Goal: Task Accomplishment & Management: Complete application form

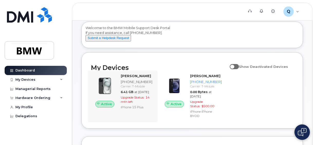
scroll to position [51, 0]
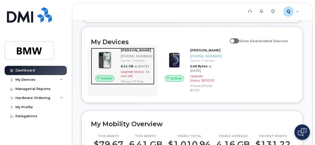
click at [107, 65] on img at bounding box center [105, 60] width 20 height 20
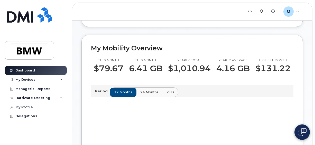
scroll to position [128, 0]
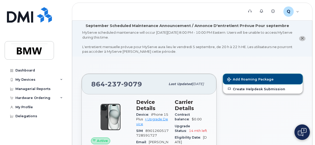
click at [256, 79] on span "Add Roaming Package" at bounding box center [250, 79] width 46 height 5
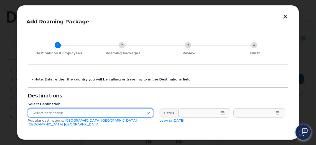
click at [118, 113] on span "Select destination" at bounding box center [85, 112] width 115 height 9
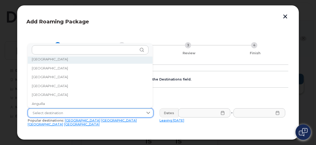
scroll to position [2, 0]
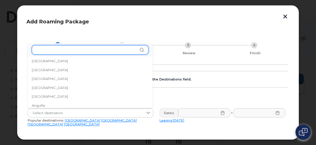
click at [74, 51] on input "text" at bounding box center [90, 49] width 117 height 9
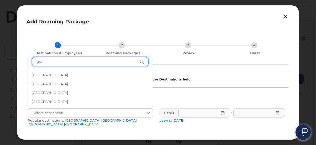
scroll to position [0, 0]
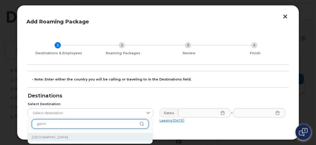
type input "germ"
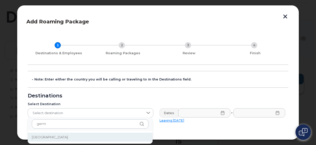
click at [45, 136] on span "[GEOGRAPHIC_DATA]" at bounding box center [50, 136] width 36 height 5
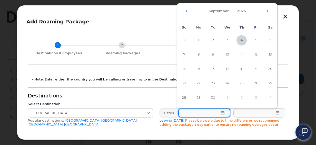
click at [220, 115] on input "text" at bounding box center [204, 112] width 52 height 9
click at [199, 54] on span "8" at bounding box center [199, 55] width 10 height 10
type input "[DATE]"
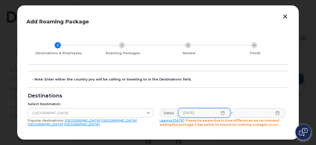
click at [276, 114] on icon at bounding box center [278, 113] width 4 height 4
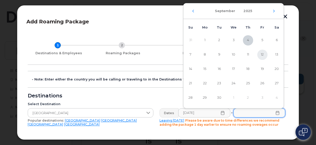
click at [263, 54] on span "12" at bounding box center [262, 55] width 10 height 10
type input "[DATE]"
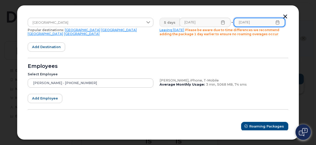
scroll to position [92, 0]
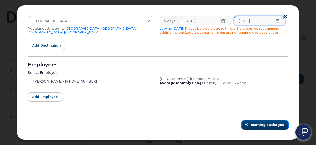
click at [262, 125] on span "Roaming Packages" at bounding box center [267, 124] width 35 height 5
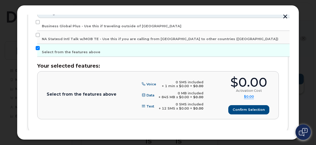
scroll to position [124, 0]
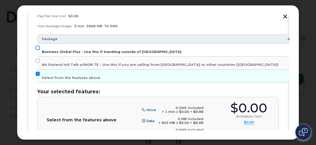
click at [38, 47] on input "Business Global Plus - Use this if traveling outside of [GEOGRAPHIC_DATA]" at bounding box center [38, 48] width 4 height 4
checkbox input "true"
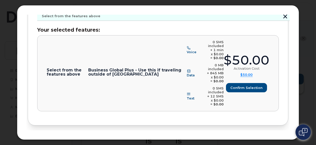
scroll to position [186, 0]
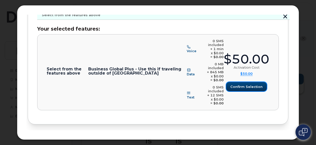
click at [250, 84] on span "Confirm selection" at bounding box center [246, 86] width 32 height 5
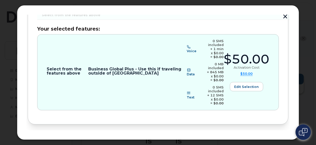
click at [271, 139] on span "Review" at bounding box center [274, 141] width 13 height 5
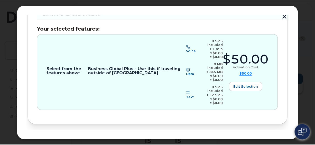
scroll to position [0, 0]
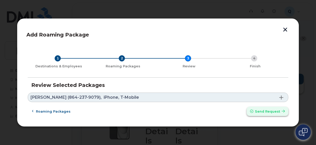
click at [268, 109] on span "Send request" at bounding box center [267, 111] width 25 height 5
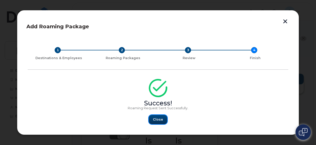
click at [158, 118] on span "Close" at bounding box center [158, 119] width 10 height 5
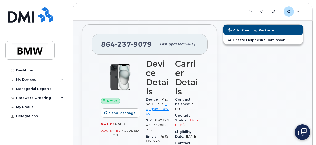
scroll to position [51, 0]
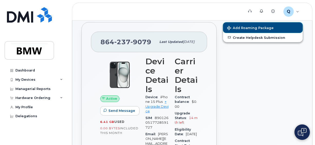
click at [252, 27] on span "Add Roaming Package" at bounding box center [250, 28] width 46 height 5
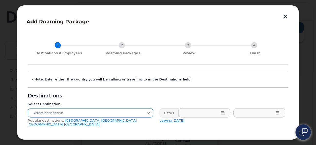
click at [143, 112] on div at bounding box center [148, 112] width 10 height 9
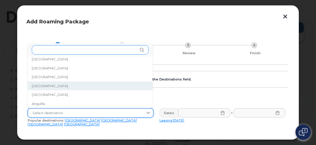
scroll to position [2, 0]
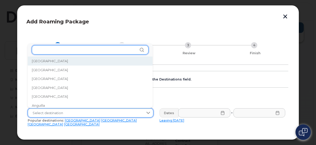
click at [75, 48] on input "text" at bounding box center [90, 49] width 117 height 9
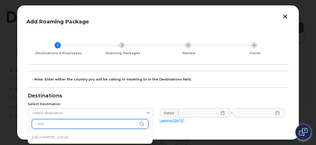
scroll to position [0, 0]
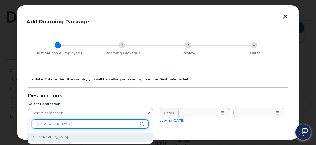
type input "romania"
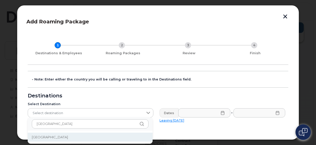
click at [40, 138] on span "Romania" at bounding box center [50, 136] width 36 height 5
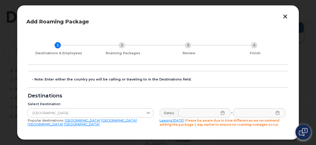
click at [222, 112] on icon at bounding box center [222, 113] width 3 height 4
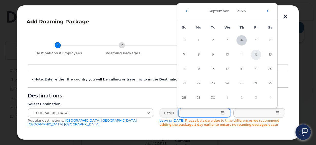
click at [256, 52] on span "12" at bounding box center [256, 55] width 10 height 10
type input "09/12/2025"
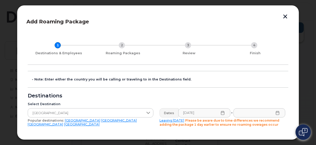
click at [276, 113] on icon at bounding box center [278, 113] width 4 height 4
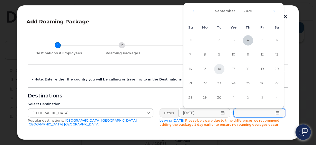
click at [219, 68] on span "16" at bounding box center [219, 69] width 10 height 10
type input "09/16/2025"
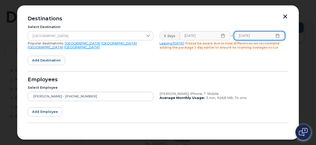
scroll to position [92, 0]
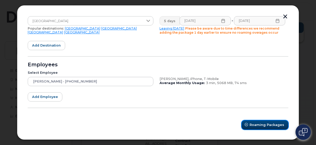
click at [259, 122] on span "Roaming Packages" at bounding box center [267, 124] width 35 height 5
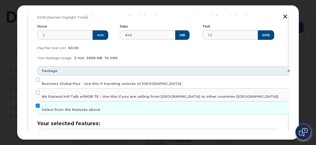
scroll to position [98, 0]
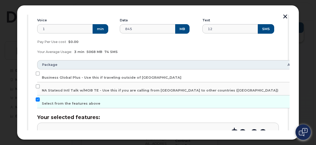
click at [40, 74] on td "Business Global Plus - Use this if traveling outside of North America" at bounding box center [160, 75] width 246 height 13
click at [37, 73] on input "Business Global Plus - Use this if traveling outside of North America" at bounding box center [38, 73] width 4 height 4
checkbox input "true"
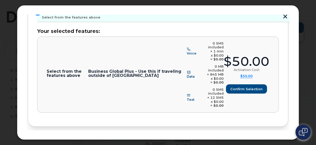
scroll to position [186, 0]
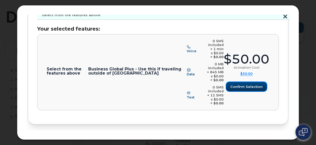
click at [236, 84] on span "Confirm selection" at bounding box center [246, 86] width 32 height 5
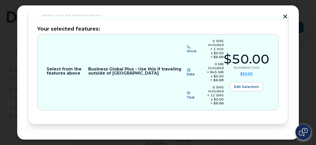
click at [276, 139] on span "Review" at bounding box center [274, 141] width 13 height 5
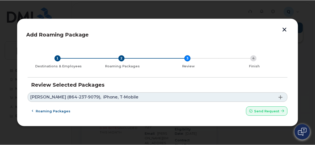
scroll to position [0, 0]
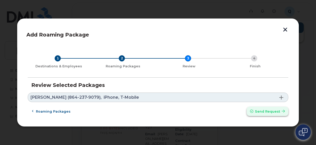
click at [268, 112] on span "Send request" at bounding box center [267, 111] width 25 height 5
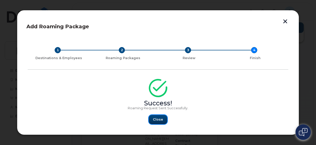
click at [160, 120] on span "Close" at bounding box center [158, 119] width 10 height 5
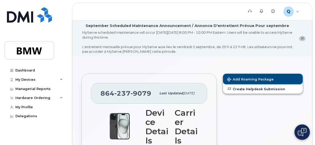
click at [253, 81] on span "Add Roaming Package" at bounding box center [250, 79] width 46 height 5
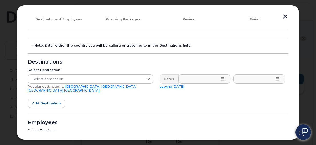
scroll to position [11, 0]
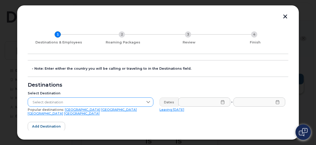
click at [103, 100] on span "Select destination" at bounding box center [85, 102] width 115 height 9
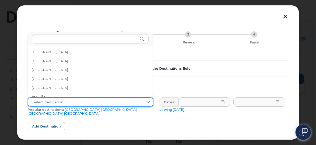
scroll to position [2, 0]
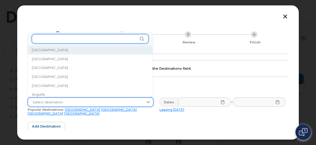
click at [81, 40] on input "text" at bounding box center [90, 38] width 117 height 9
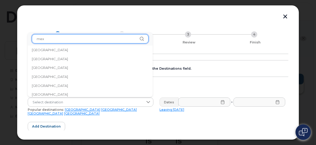
scroll to position [0, 0]
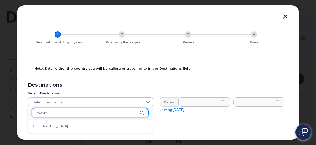
type input "mexico"
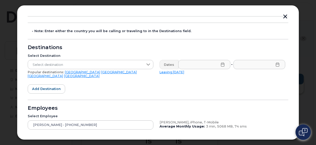
scroll to position [36, 0]
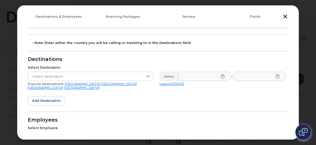
click at [101, 83] on link "Mexico" at bounding box center [118, 84] width 35 height 4
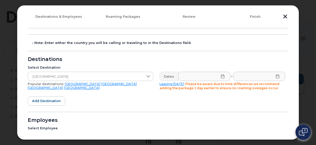
click at [221, 75] on icon at bounding box center [223, 76] width 4 height 4
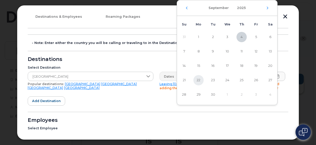
click at [199, 79] on span "22" at bounding box center [199, 80] width 10 height 10
type input "09/22/2025"
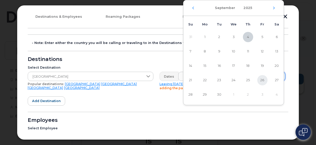
click at [262, 80] on span "26" at bounding box center [262, 80] width 10 height 10
type input "09/26/2025"
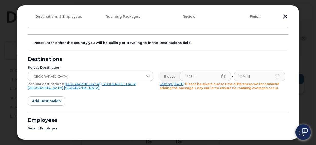
click at [260, 98] on form "- Note: Enter either the country you will be calling or traveling to in the Des…" at bounding box center [158, 109] width 261 height 150
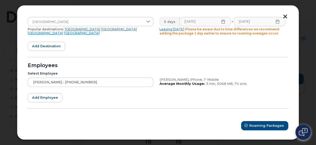
scroll to position [92, 0]
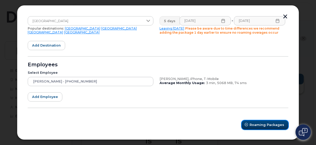
click at [272, 125] on span "Roaming Packages" at bounding box center [267, 124] width 35 height 5
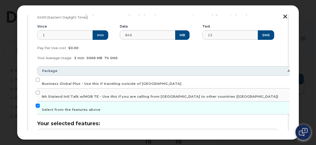
scroll to position [98, 0]
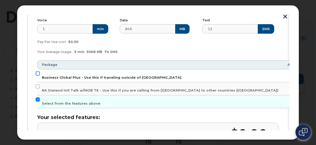
click at [38, 72] on input "Business Global Plus - Use this if traveling outside of North America" at bounding box center [38, 73] width 4 height 4
checkbox input "true"
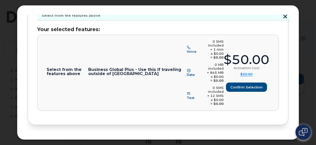
scroll to position [186, 0]
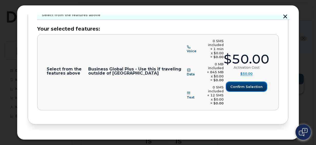
click at [256, 84] on span "Confirm selection" at bounding box center [246, 86] width 32 height 5
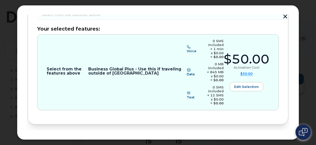
click at [276, 137] on button "Review" at bounding box center [276, 141] width 25 height 9
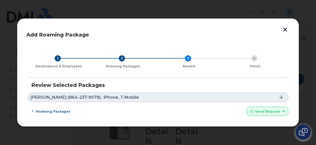
scroll to position [0, 0]
click at [275, 111] on span "Send request" at bounding box center [267, 111] width 25 height 5
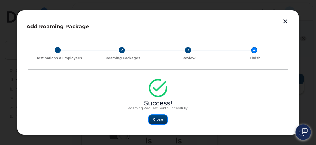
click at [158, 119] on span "Close" at bounding box center [158, 119] width 10 height 5
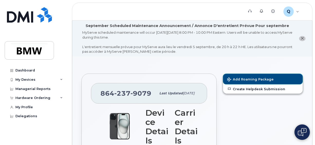
click at [256, 77] on span "Add Roaming Package" at bounding box center [250, 79] width 46 height 5
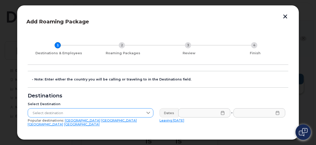
click at [84, 110] on span "Select destination" at bounding box center [85, 112] width 115 height 9
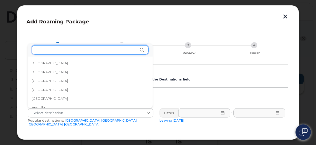
click at [53, 51] on input "text" at bounding box center [90, 49] width 117 height 9
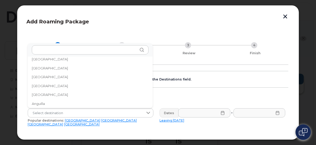
click at [101, 121] on link "Mexico" at bounding box center [118, 120] width 35 height 4
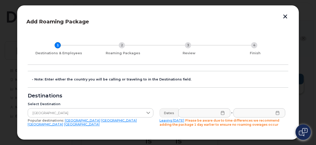
click at [222, 113] on icon at bounding box center [223, 113] width 4 height 4
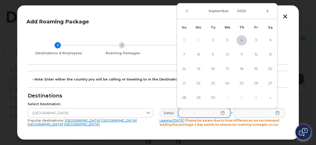
click at [267, 9] on icon "Next Month" at bounding box center [267, 11] width 3 height 4
click at [213, 69] on span "14" at bounding box center [213, 69] width 10 height 10
type input "10/14/2025"
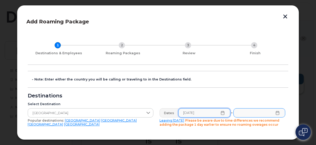
click at [278, 113] on icon at bounding box center [278, 113] width 4 height 4
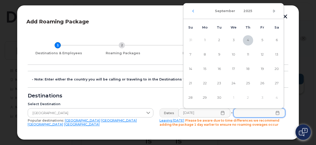
click at [274, 10] on icon "Next Month" at bounding box center [274, 11] width 3 height 4
click at [248, 83] on span "23" at bounding box center [248, 83] width 10 height 10
type input "10/23/2025"
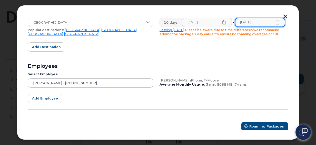
scroll to position [92, 0]
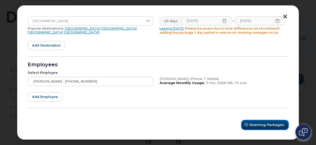
click at [261, 124] on span "Roaming Packages" at bounding box center [267, 124] width 35 height 5
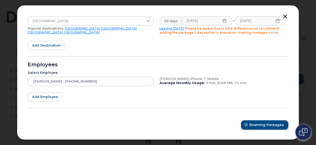
scroll to position [98, 0]
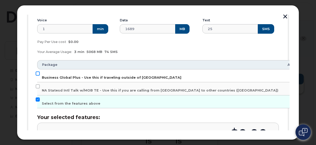
click at [39, 73] on input "Business Global Plus - Use this if traveling outside of North America" at bounding box center [38, 73] width 4 height 4
checkbox input "true"
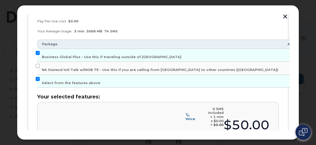
scroll to position [149, 0]
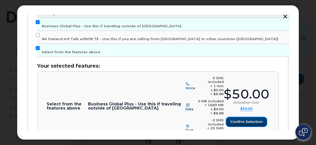
click at [256, 119] on span "Confirm selection" at bounding box center [246, 121] width 32 height 5
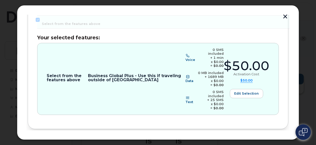
scroll to position [178, 0]
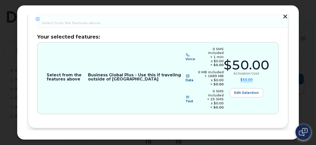
click at [271, 143] on span "Review" at bounding box center [274, 145] width 13 height 5
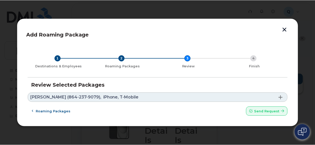
scroll to position [0, 0]
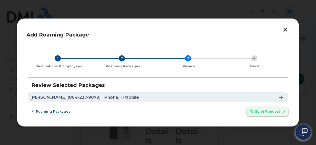
click at [267, 109] on span "Send request" at bounding box center [267, 111] width 25 height 5
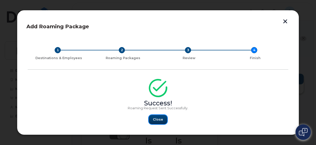
click at [158, 118] on span "Close" at bounding box center [158, 119] width 10 height 5
